Goal: Information Seeking & Learning: Find specific fact

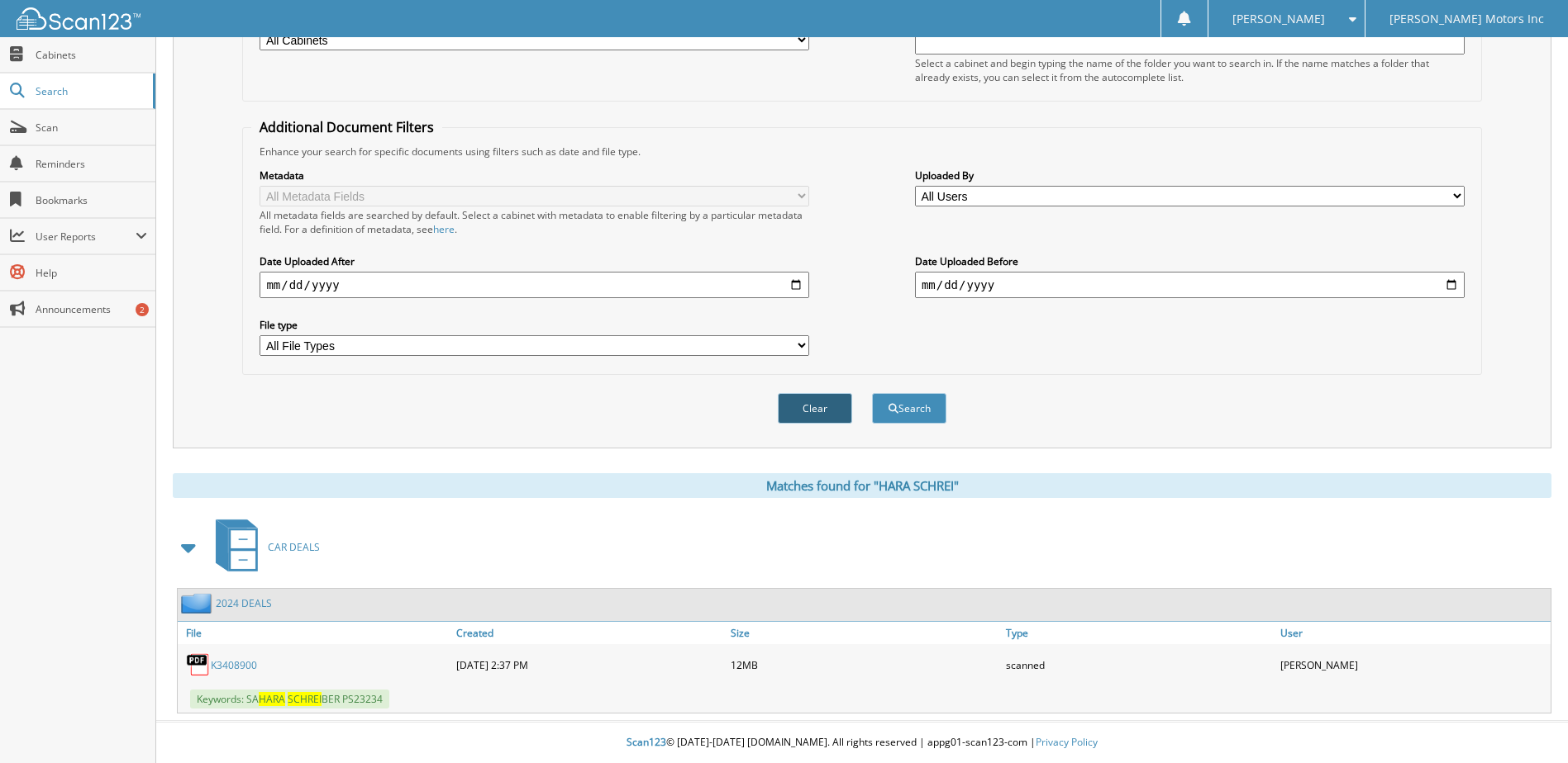
click at [819, 417] on button "Clear" at bounding box center [815, 408] width 75 height 30
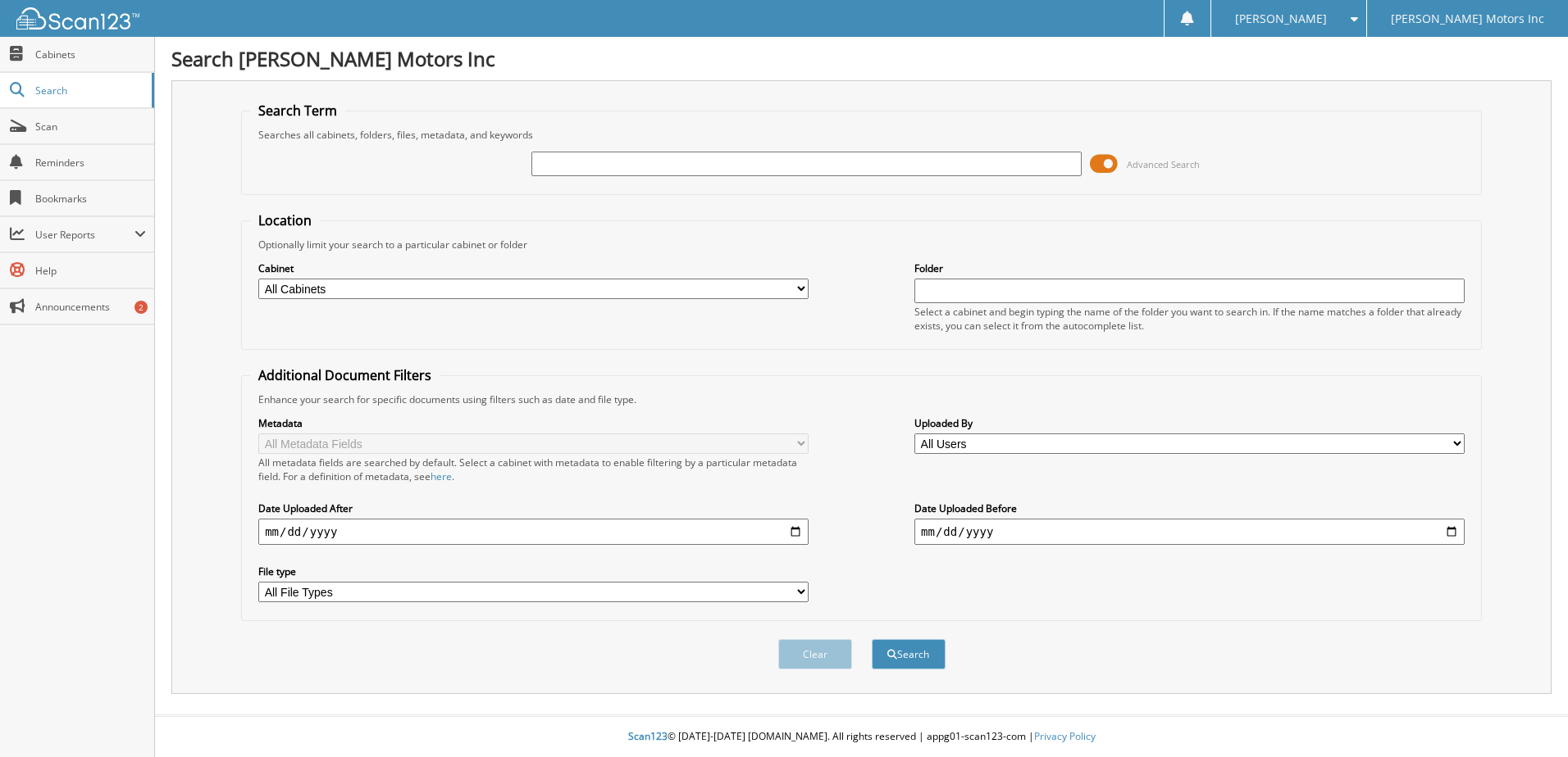
click at [592, 167] on input "text" at bounding box center [806, 163] width 550 height 24
type input "[PERSON_NAME]"
click at [871, 639] on button "Search" at bounding box center [908, 654] width 74 height 30
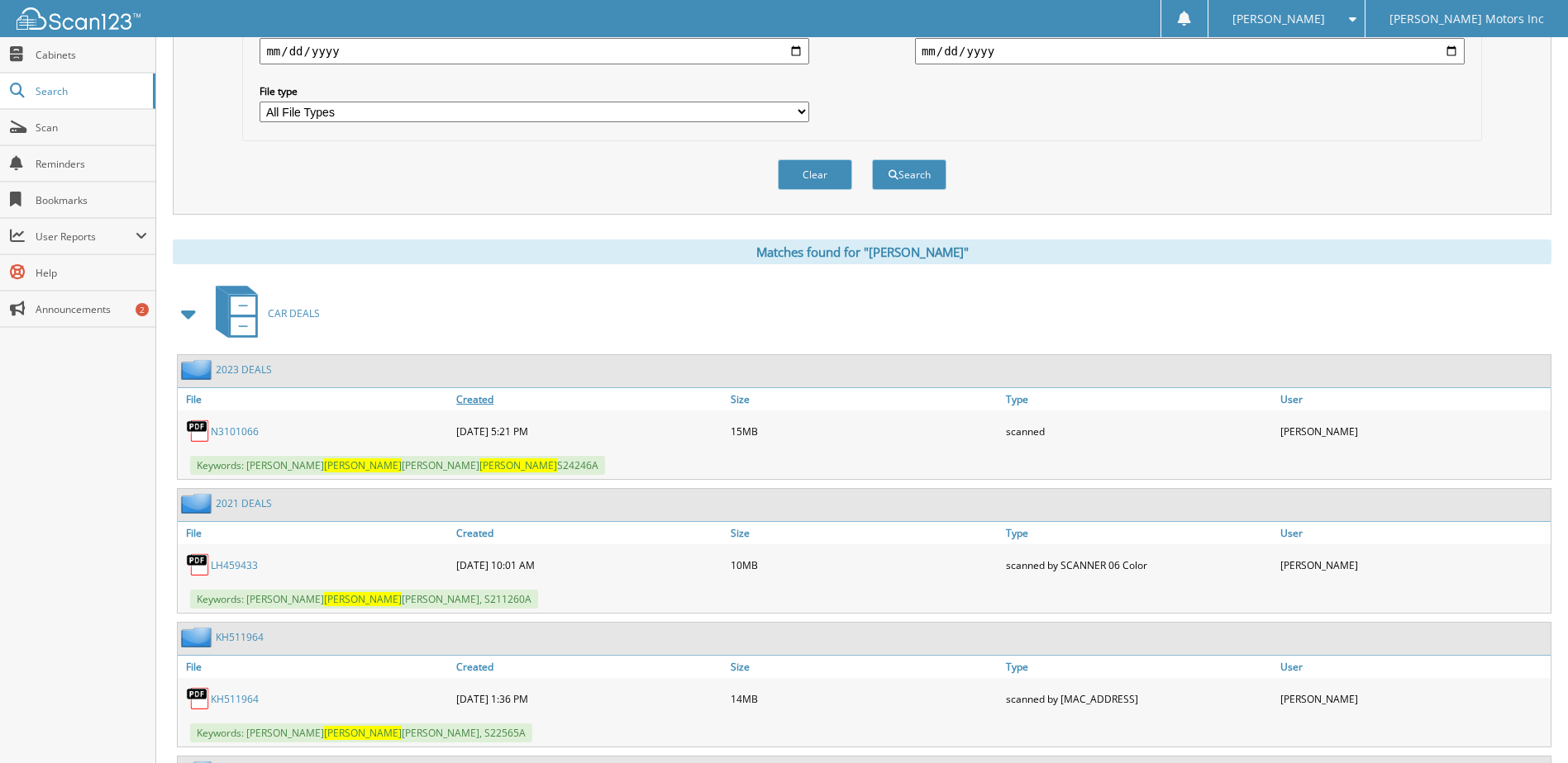
scroll to position [496, 0]
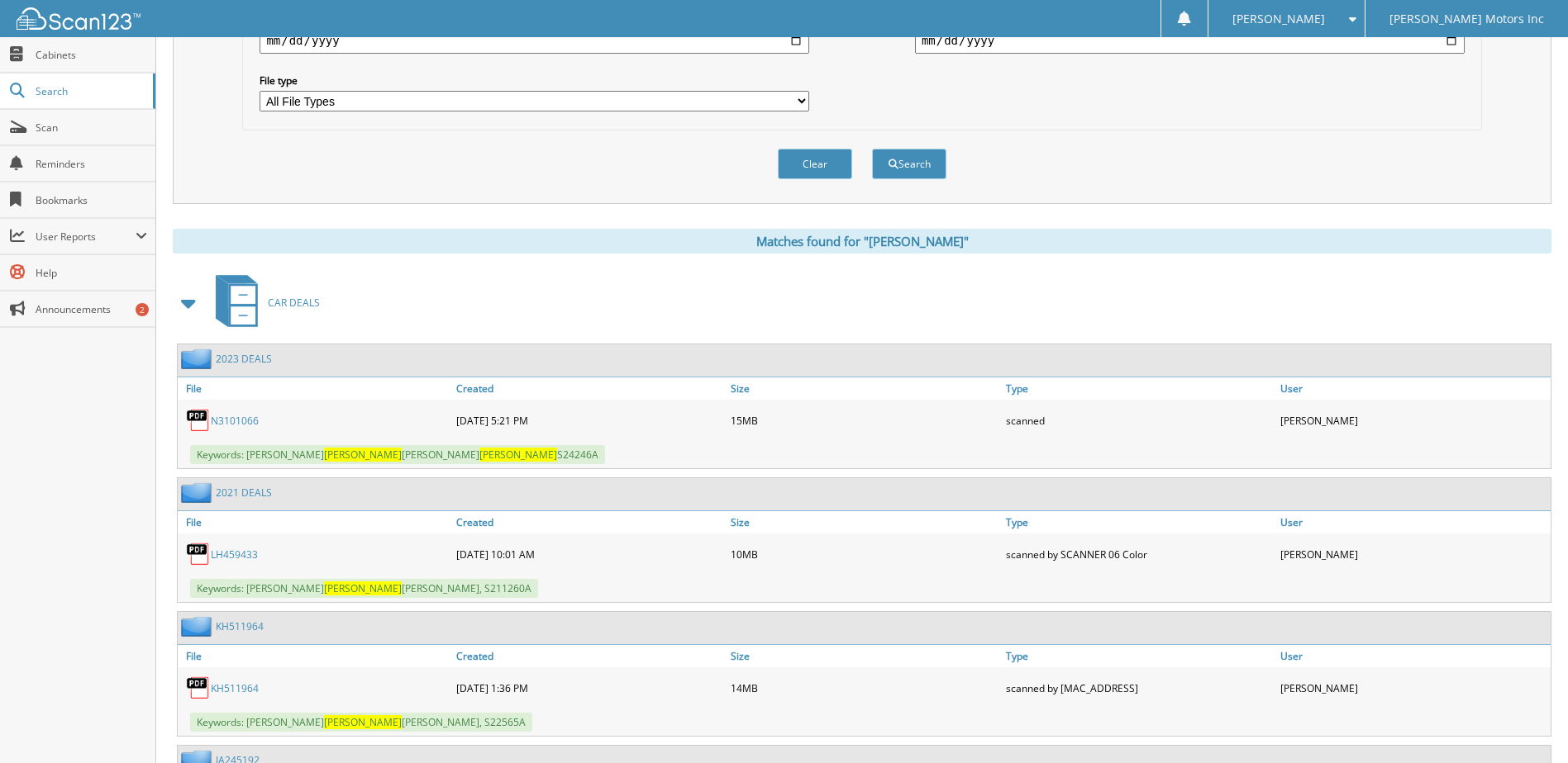
click at [244, 417] on link "N3101066" at bounding box center [234, 421] width 48 height 14
